Goal: Navigation & Orientation: Find specific page/section

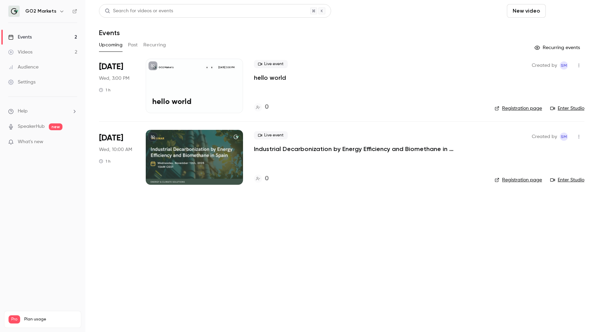
scroll to position [0, 0]
click at [31, 54] on div "Videos" at bounding box center [20, 52] width 24 height 7
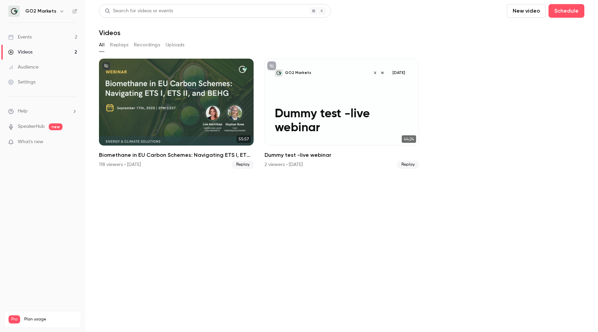
click at [24, 40] on div "Events" at bounding box center [20, 37] width 24 height 7
